Goal: Find specific page/section: Find specific page/section

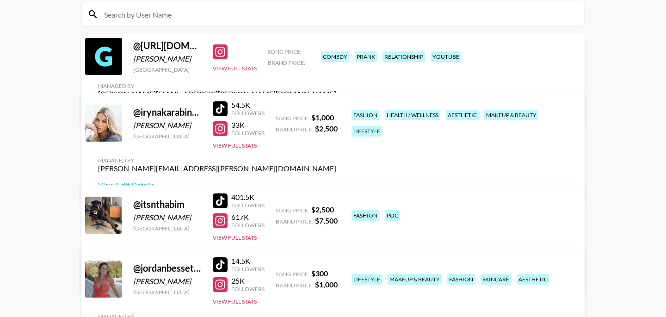
scroll to position [72, 0]
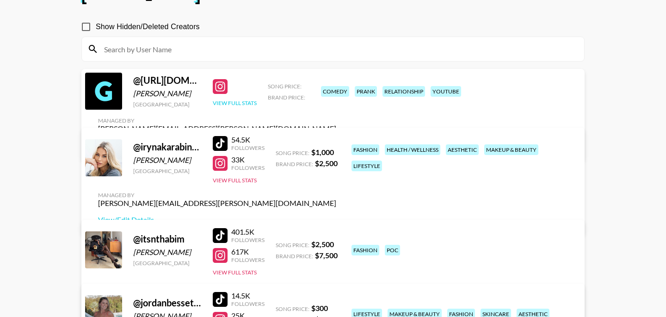
click at [230, 105] on button "View Full Stats" at bounding box center [235, 102] width 44 height 7
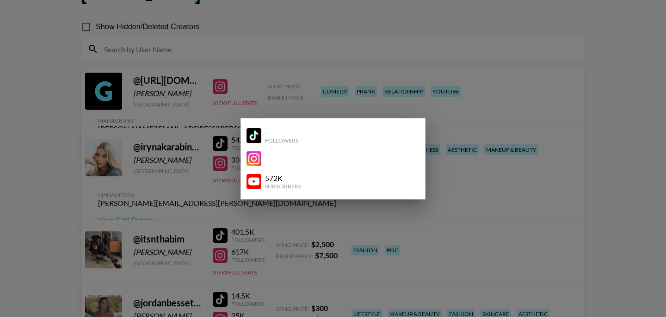
click at [470, 99] on div at bounding box center [333, 158] width 666 height 317
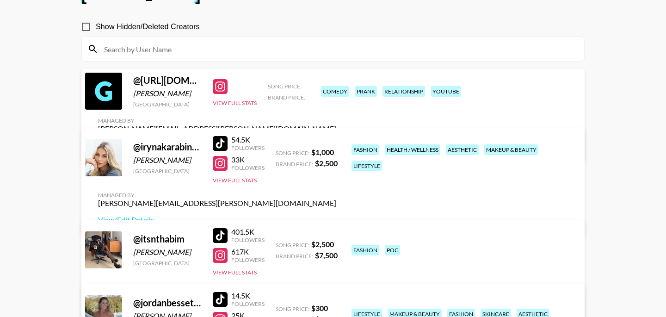
click at [336, 141] on link "View/Edit Details" at bounding box center [217, 145] width 238 height 9
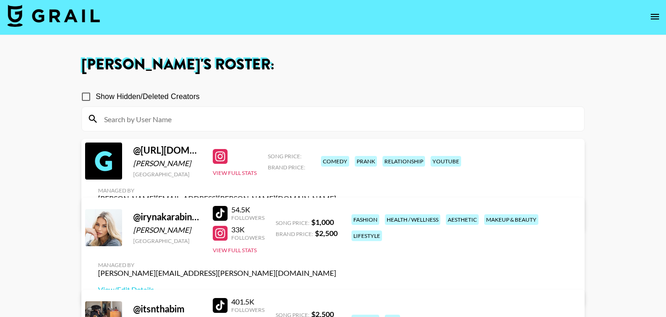
scroll to position [0, 0]
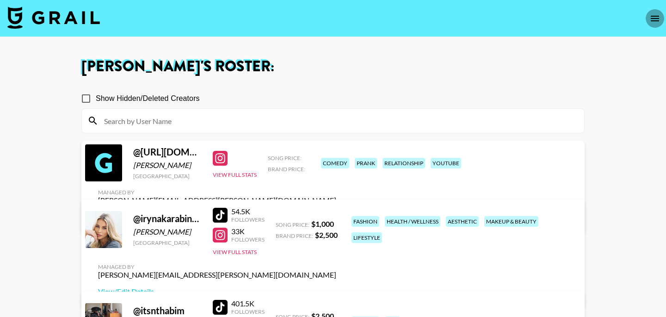
click at [653, 16] on icon "open drawer" at bounding box center [654, 18] width 11 height 11
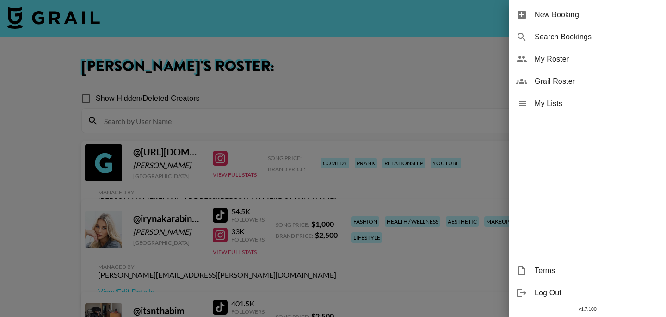
click at [552, 84] on span "Grail Roster" at bounding box center [596, 81] width 124 height 11
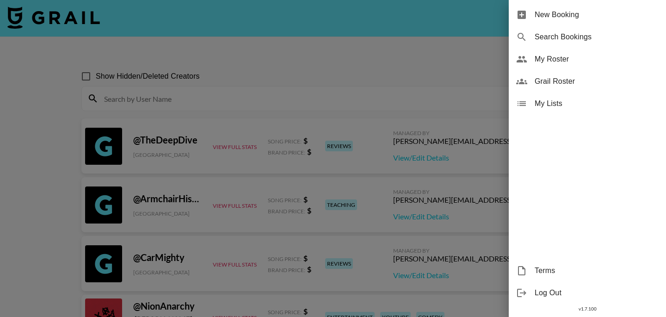
click at [540, 81] on span "Grail Roster" at bounding box center [596, 81] width 124 height 11
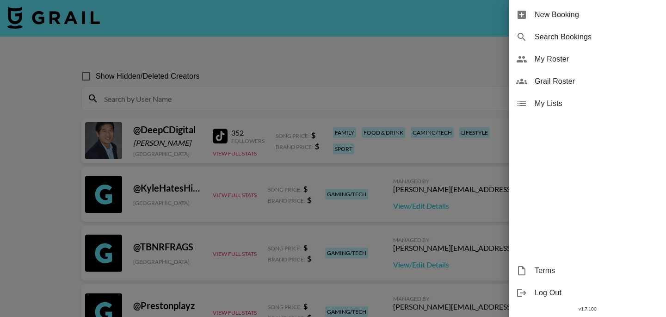
click at [292, 75] on div at bounding box center [333, 158] width 666 height 317
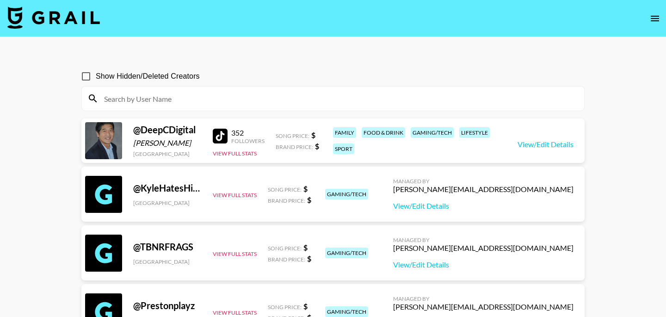
click at [168, 101] on input at bounding box center [338, 98] width 480 height 15
paste input "chrisandcrystal1"
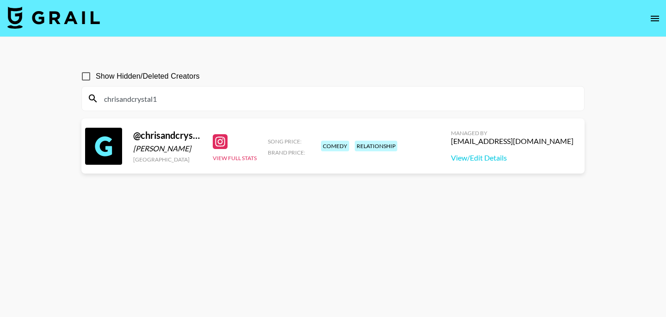
type input "chrisandcrystal1"
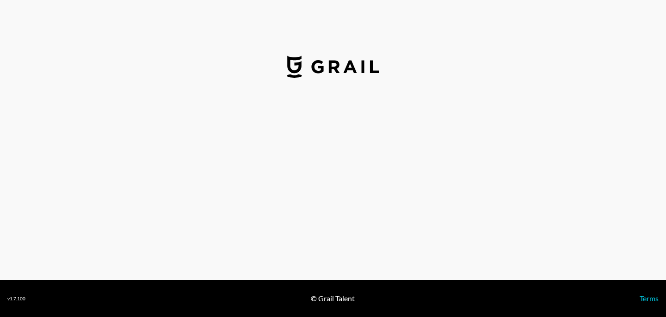
select select "USD"
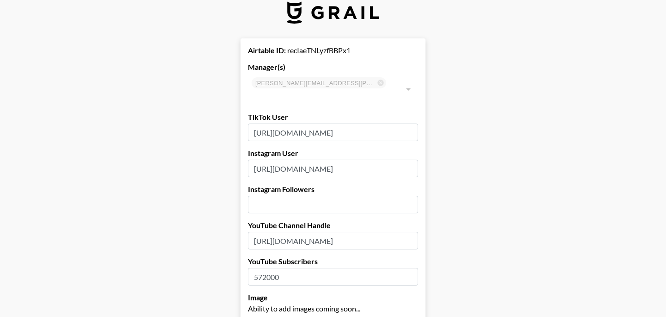
scroll to position [0, 60]
drag, startPoint x: 252, startPoint y: 118, endPoint x: 436, endPoint y: 131, distance: 184.5
